Goal: Go to known website: Access a specific website the user already knows

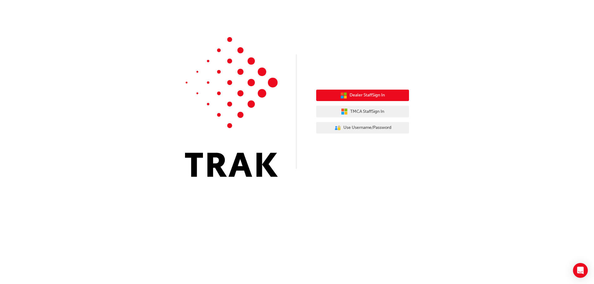
click at [359, 96] on span "Dealer Staff Sign In" at bounding box center [367, 95] width 35 height 7
